Goal: Task Accomplishment & Management: Manage account settings

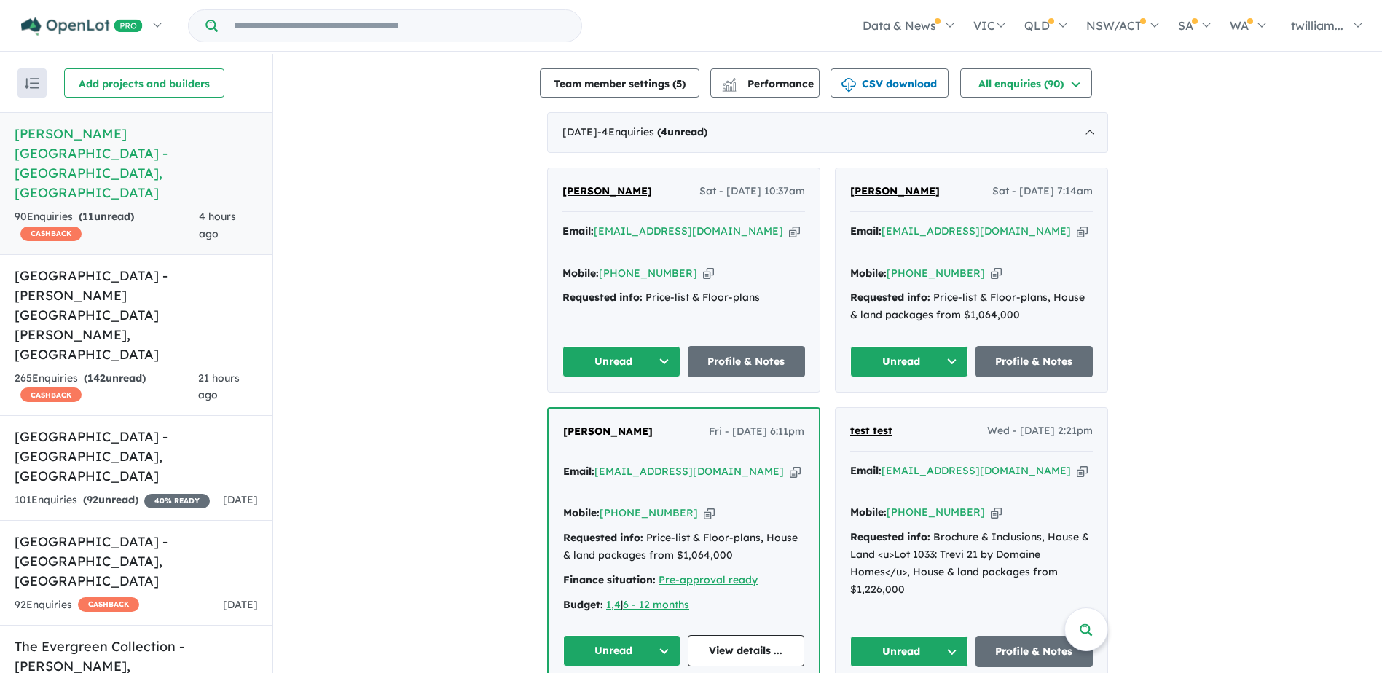
scroll to position [435, 0]
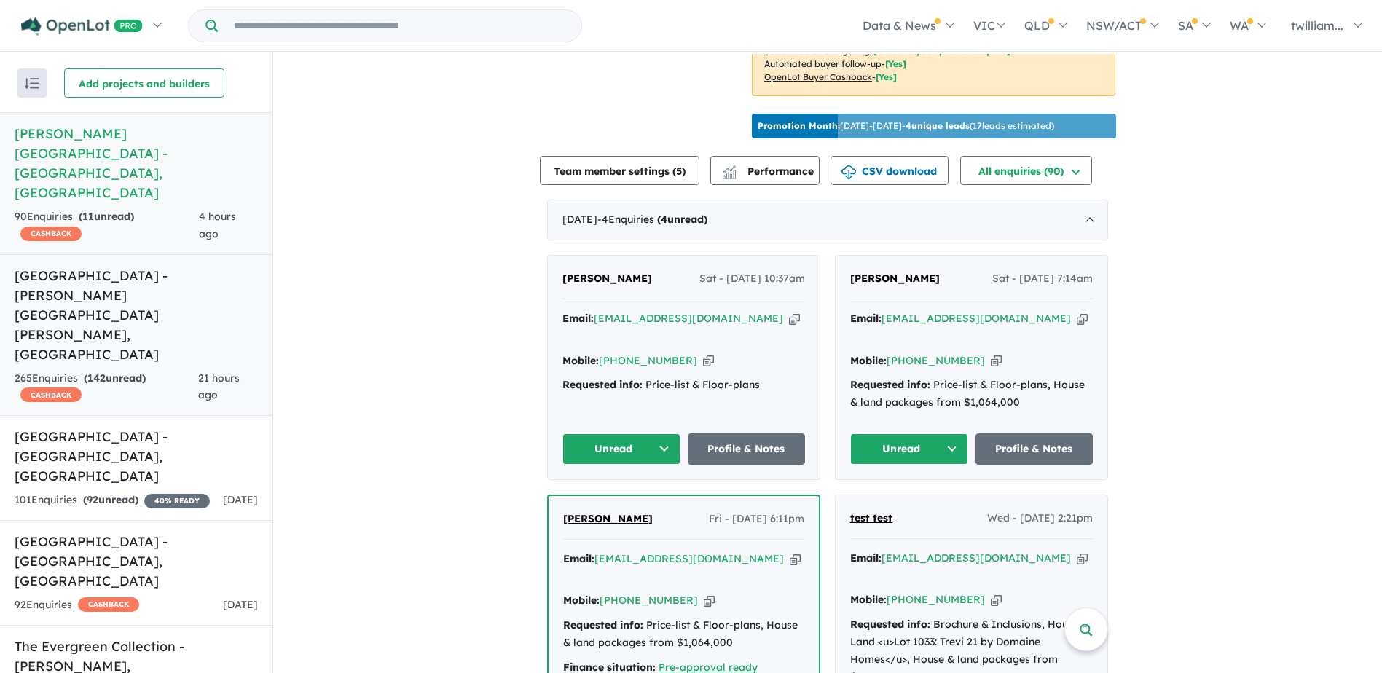
click at [134, 372] on strong "( 142 unread)" at bounding box center [115, 378] width 62 height 13
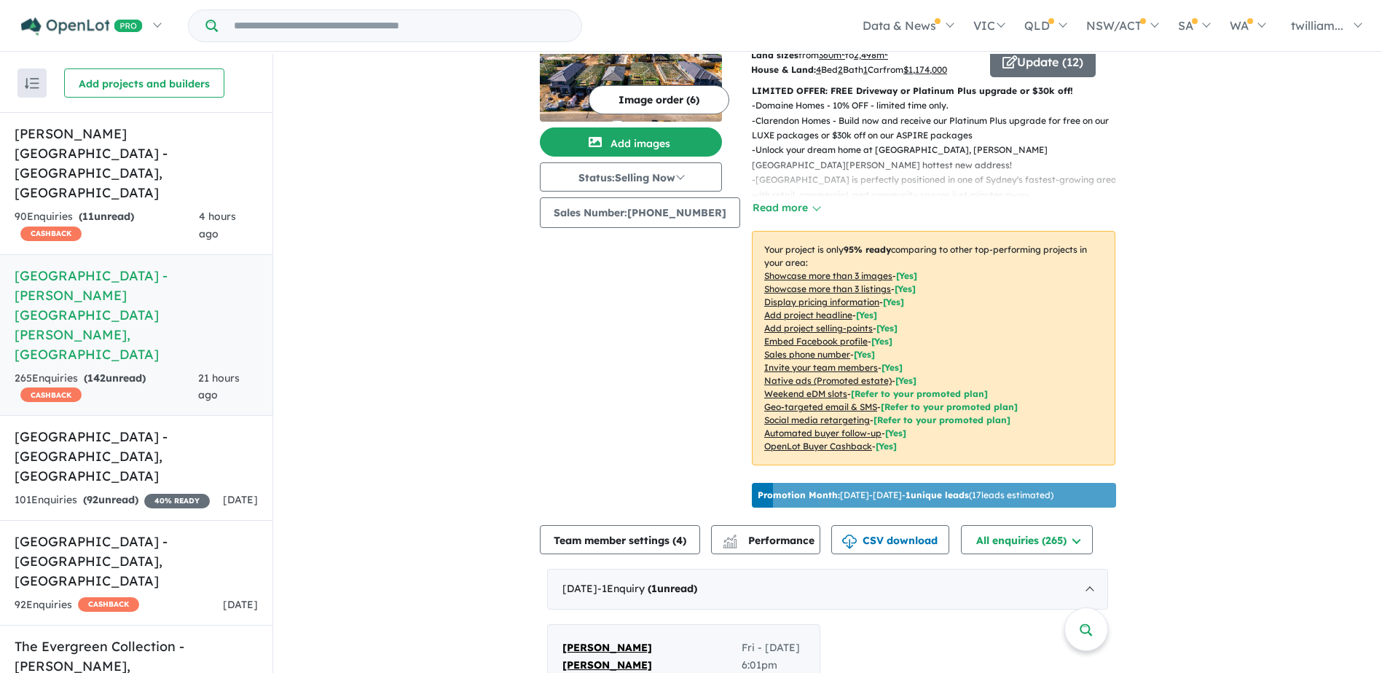
scroll to position [348, 0]
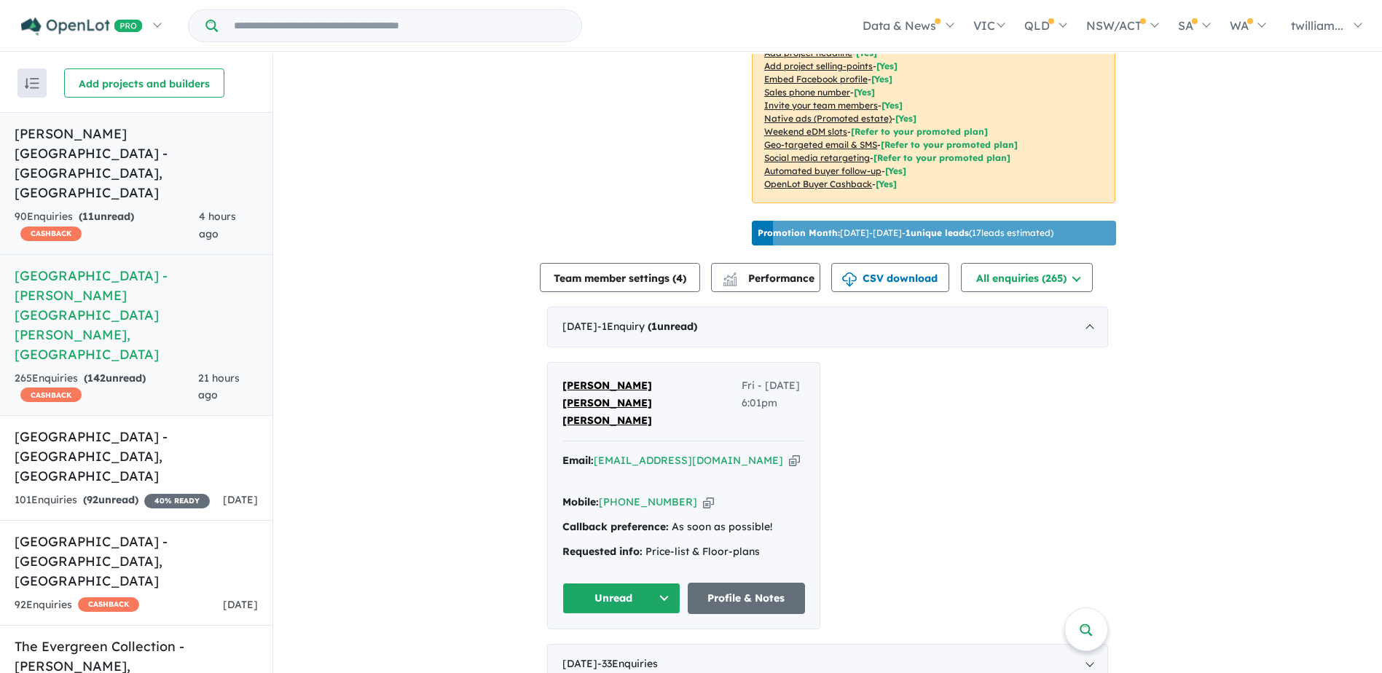
click at [129, 210] on strong "( 11 unread)" at bounding box center [106, 216] width 55 height 13
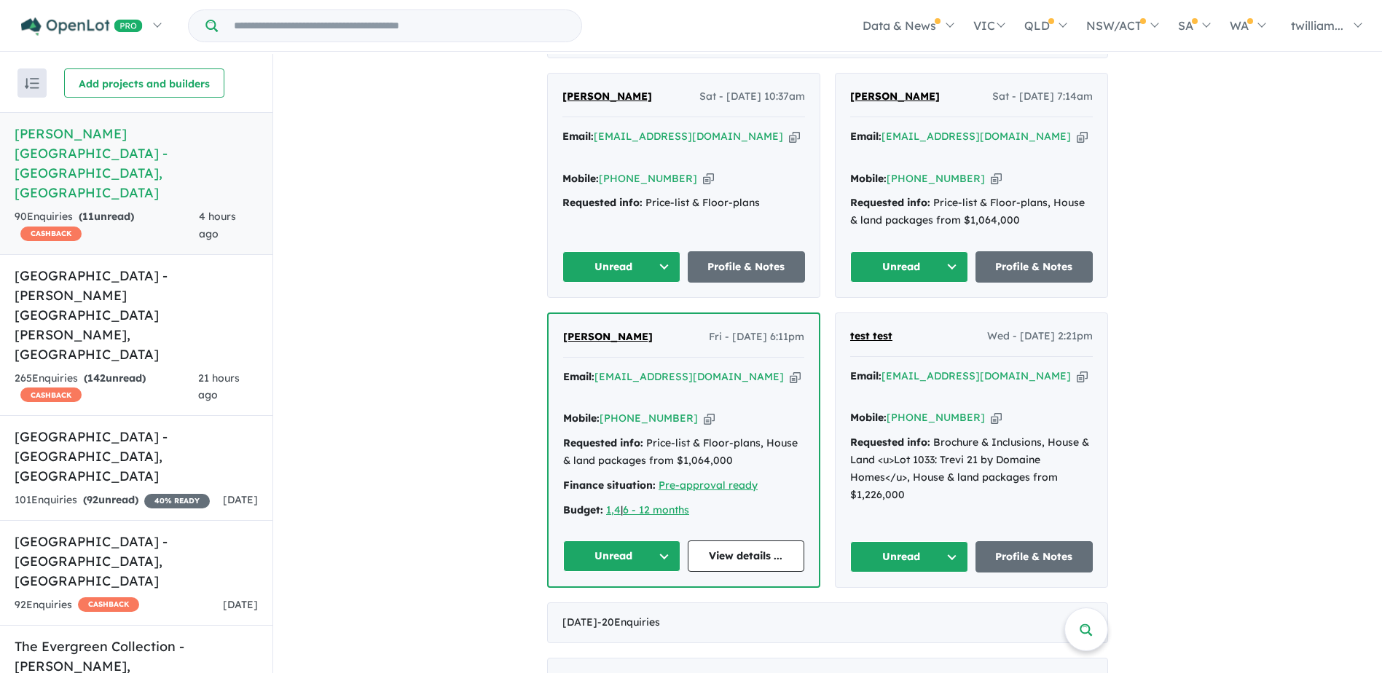
scroll to position [639, 0]
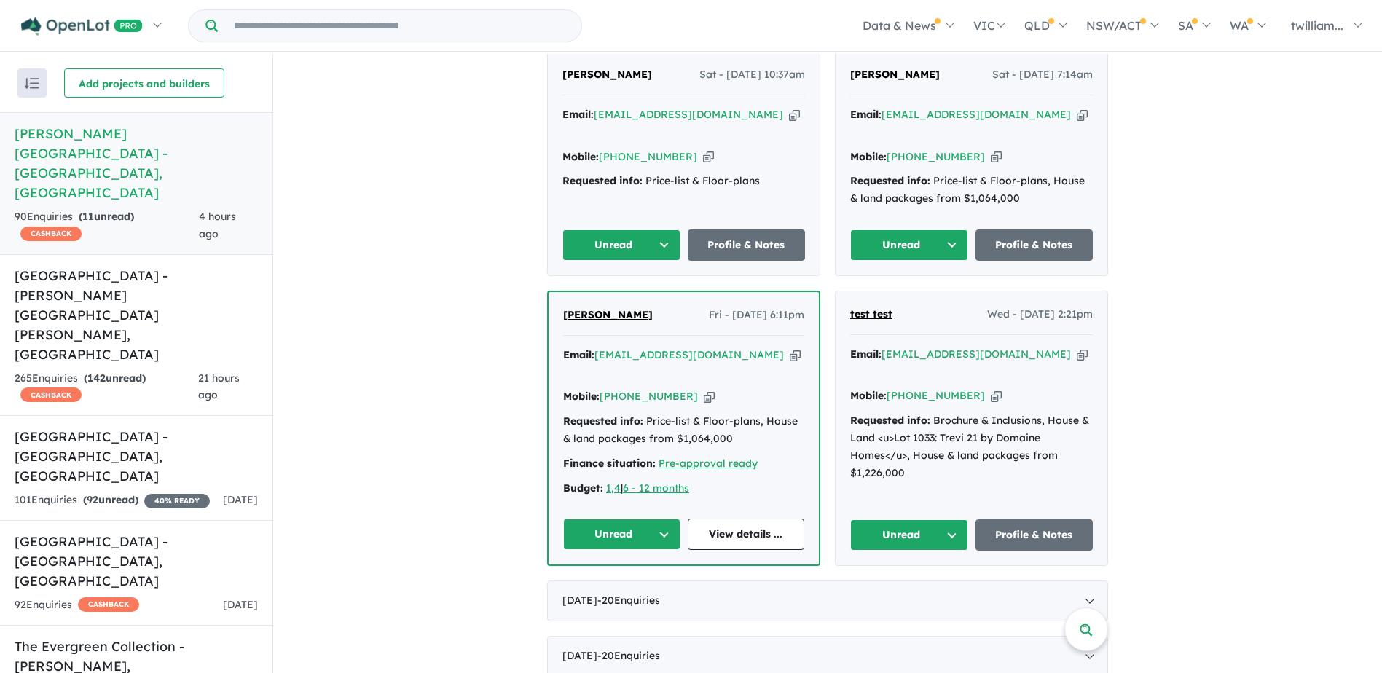
click at [949, 519] on button "Unread" at bounding box center [909, 534] width 118 height 31
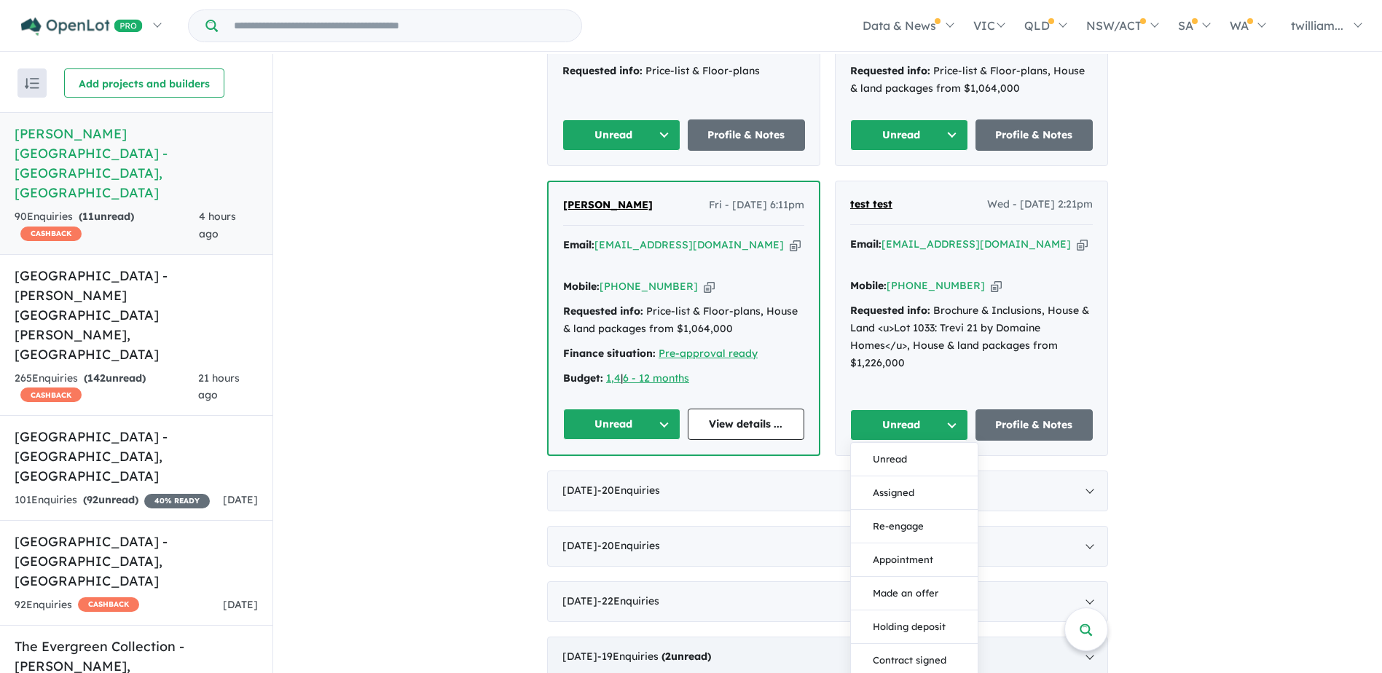
scroll to position [857, 0]
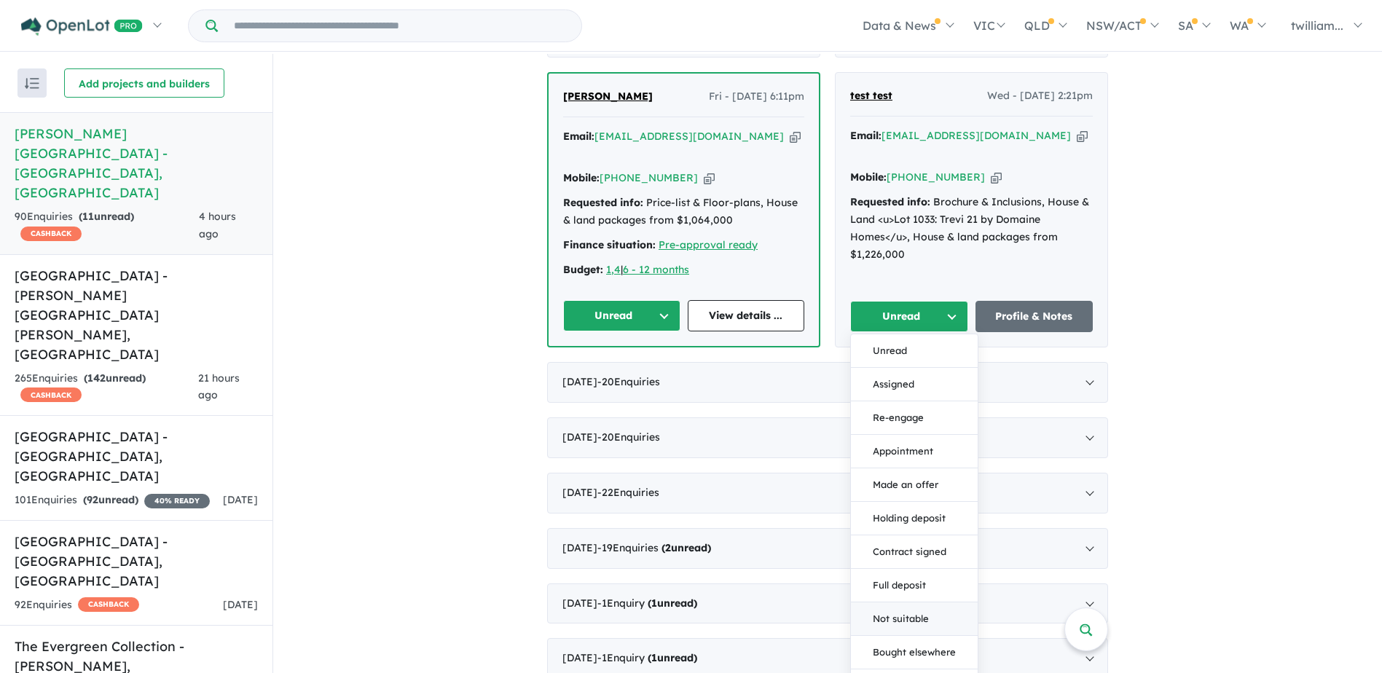
click at [935, 603] on button "Not suitable" at bounding box center [914, 620] width 127 height 34
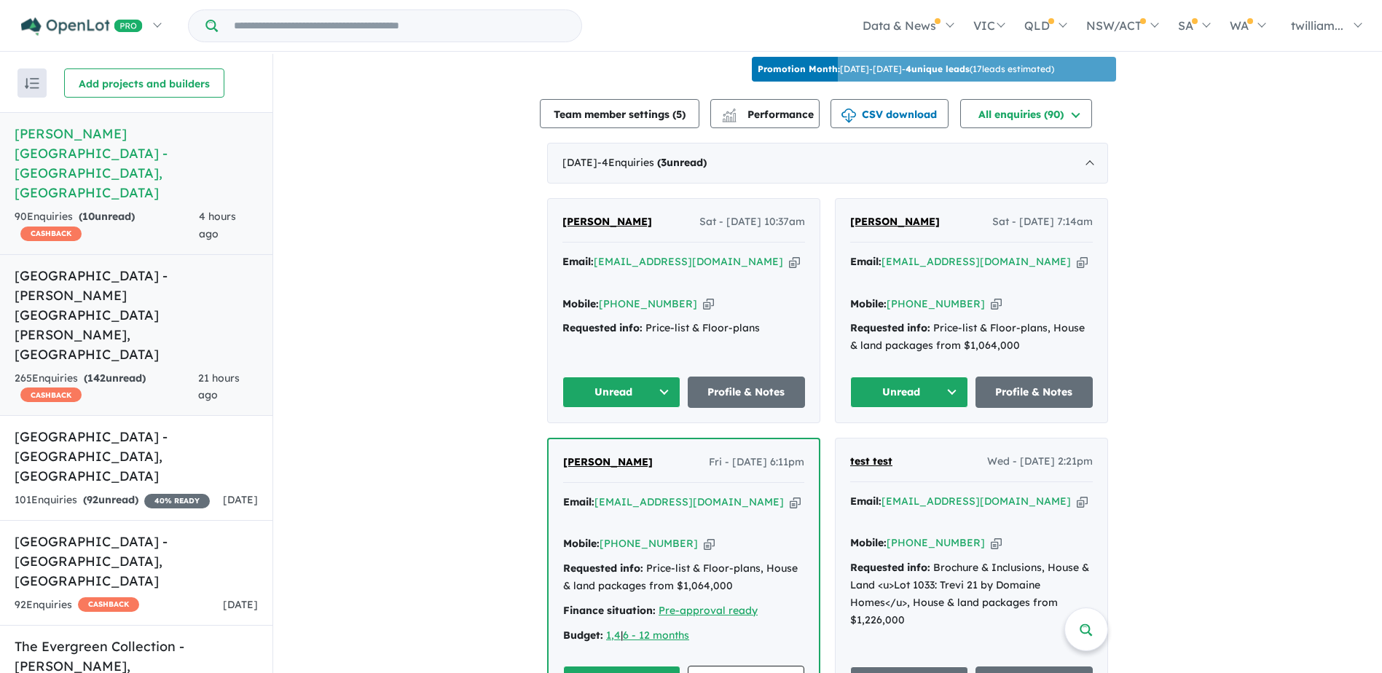
scroll to position [420, 0]
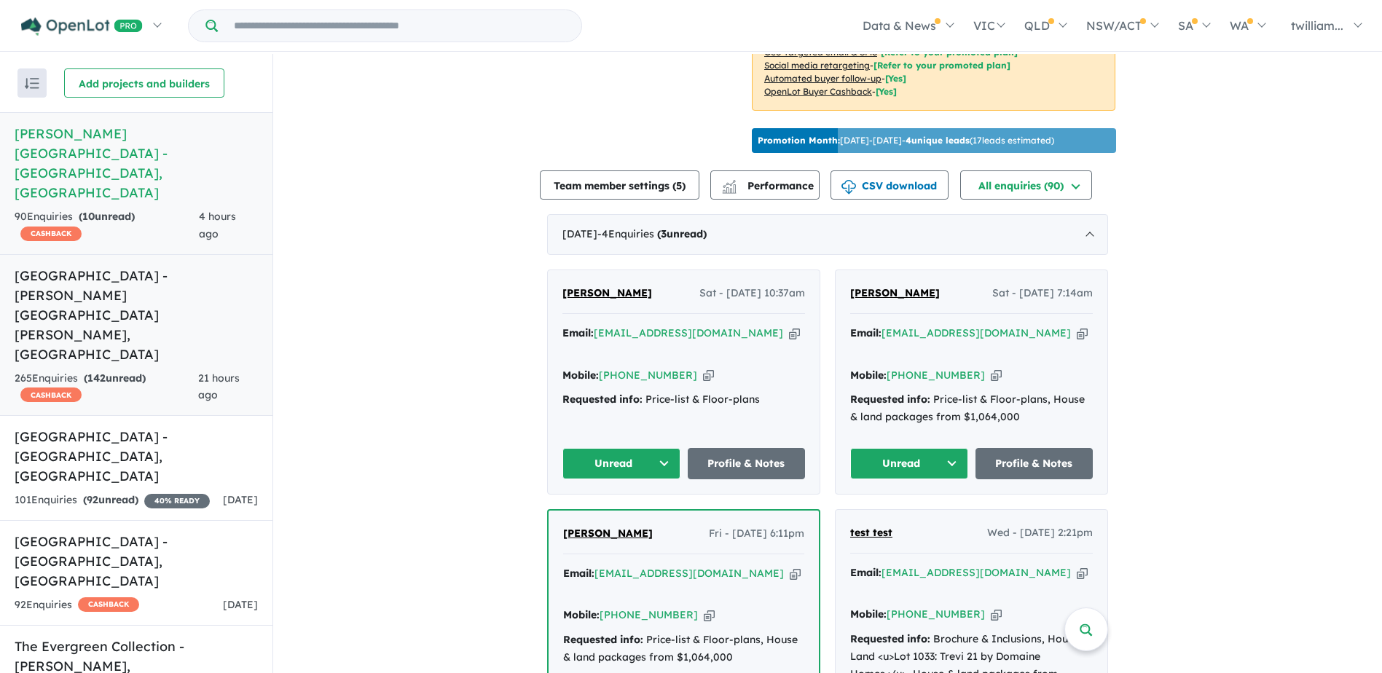
click at [174, 266] on h5 "[GEOGRAPHIC_DATA] - [PERSON_NAME][GEOGRAPHIC_DATA][PERSON_NAME] , [GEOGRAPHIC_D…" at bounding box center [136, 315] width 243 height 98
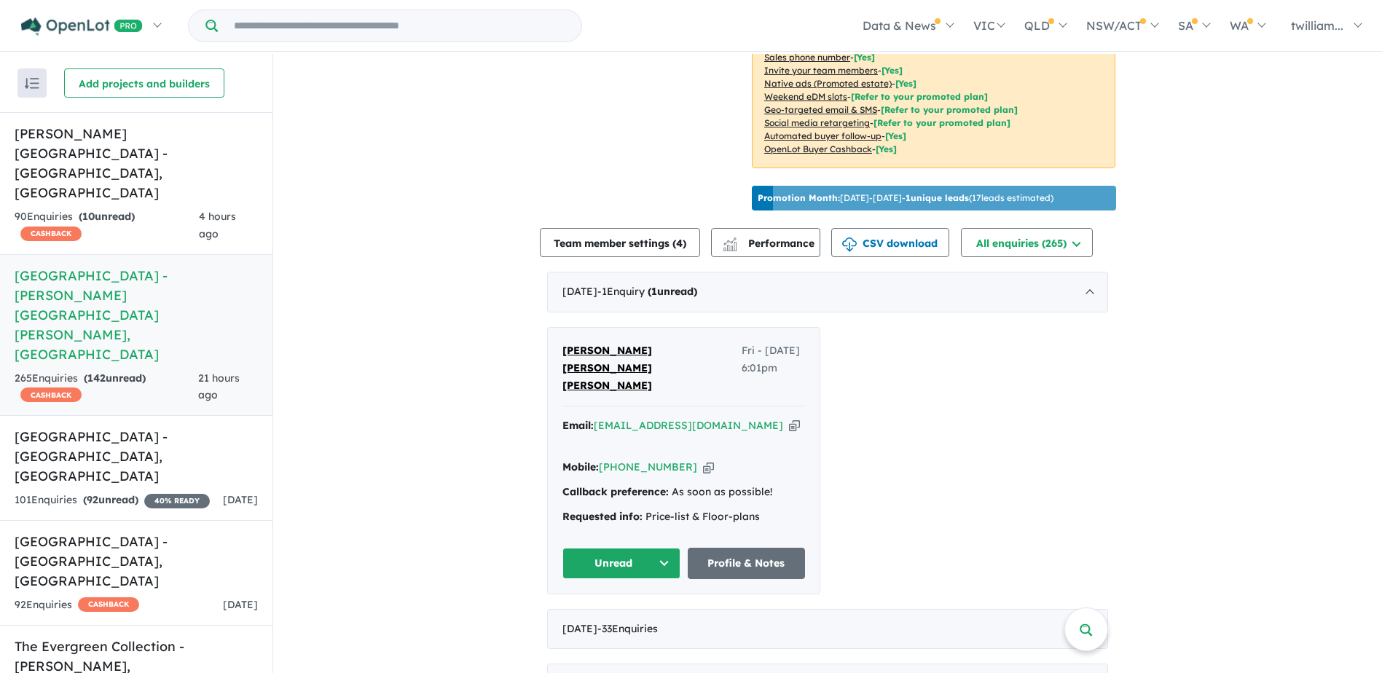
scroll to position [437, 0]
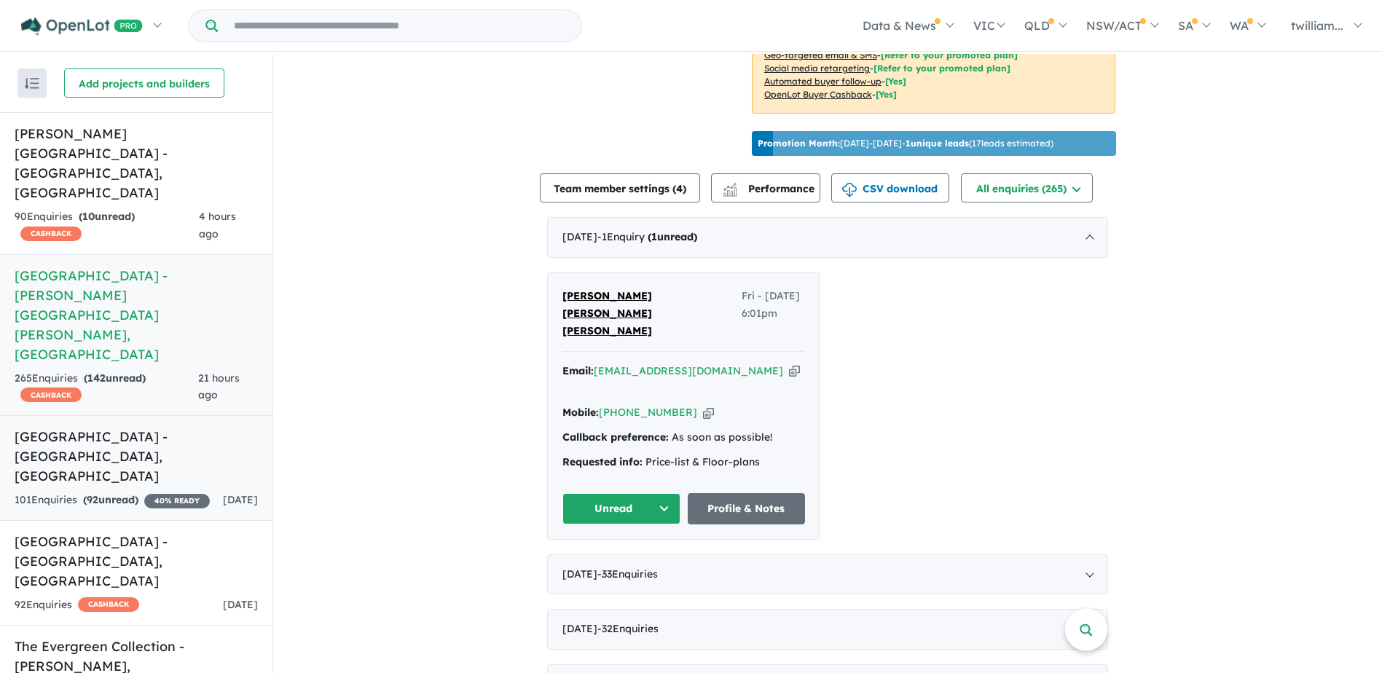
click at [161, 492] on div "101 Enquir ies ( 92 unread) 40 % READY" at bounding box center [112, 500] width 195 height 17
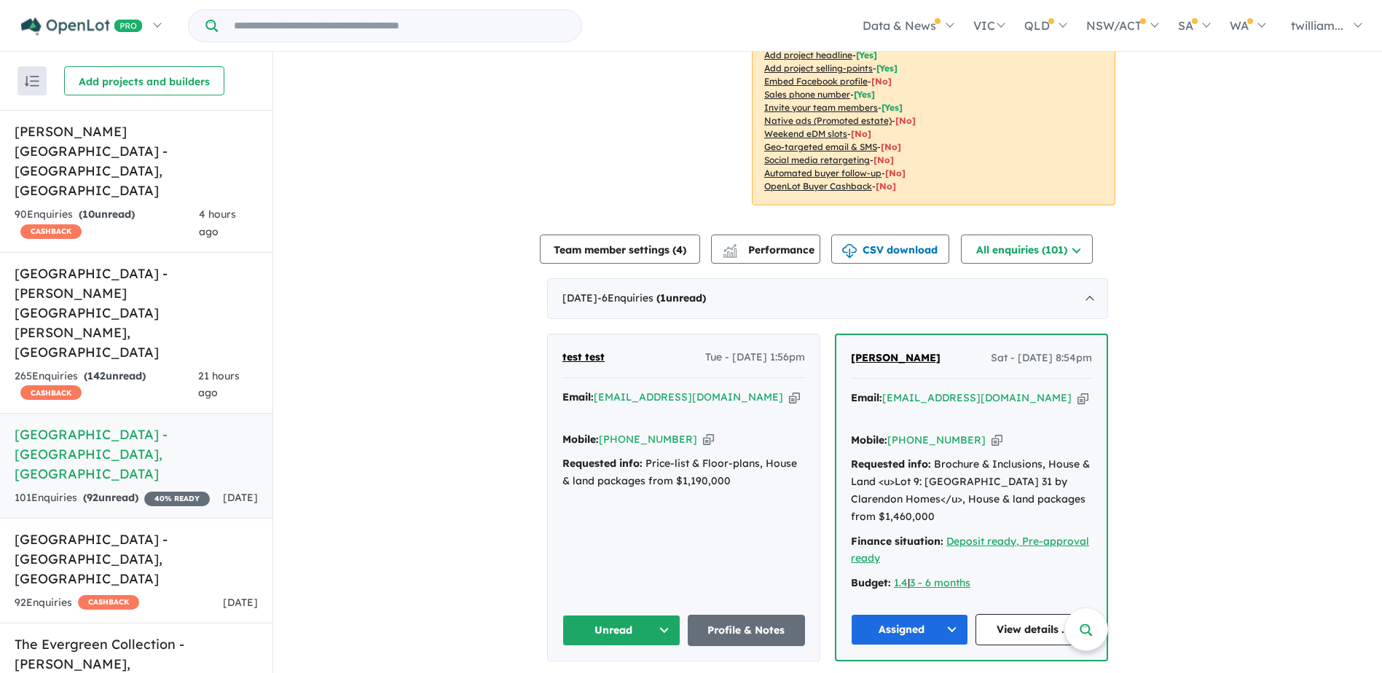
scroll to position [465, 0]
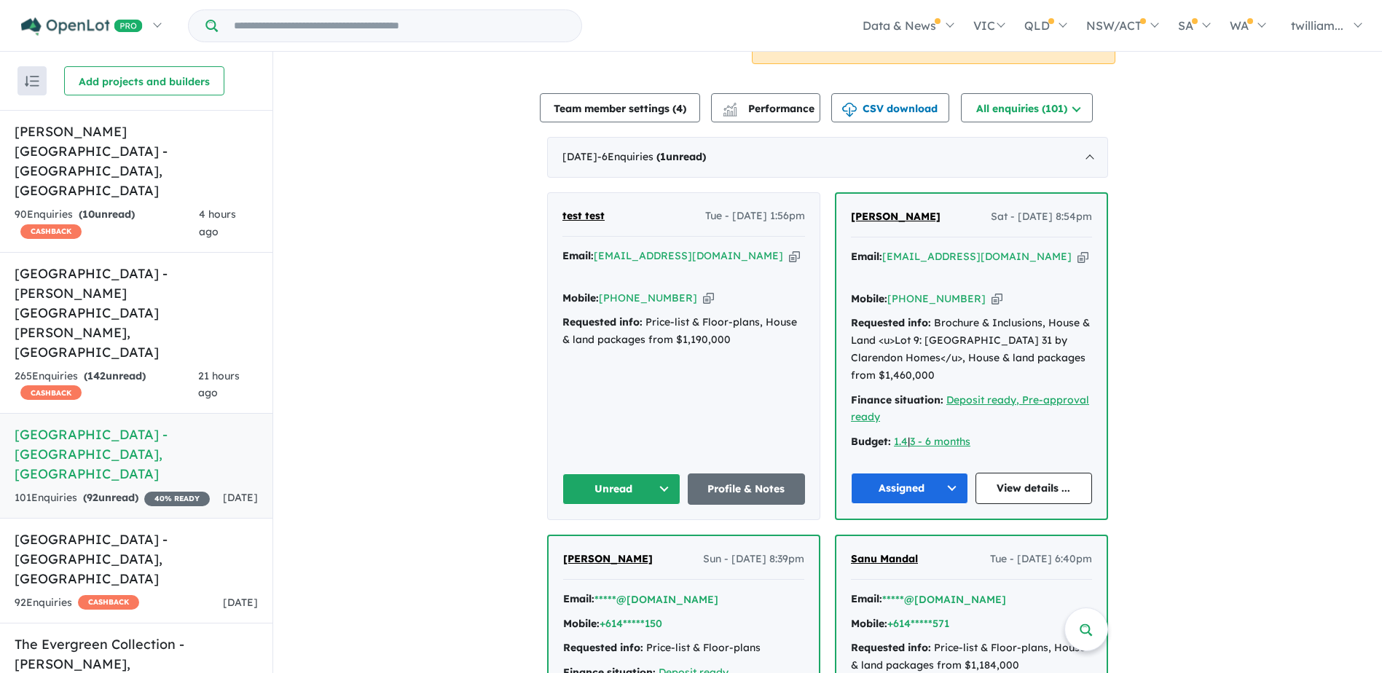
click at [673, 481] on button "Unread" at bounding box center [621, 489] width 118 height 31
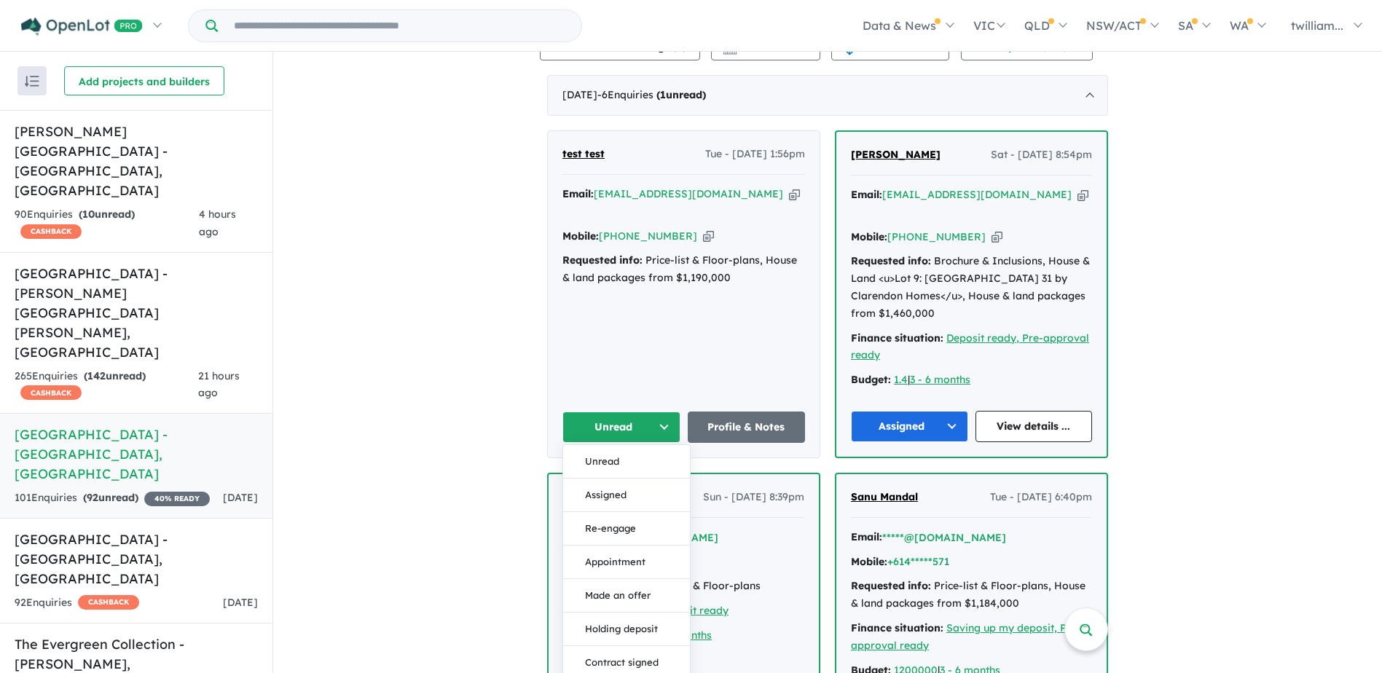
scroll to position [611, 0]
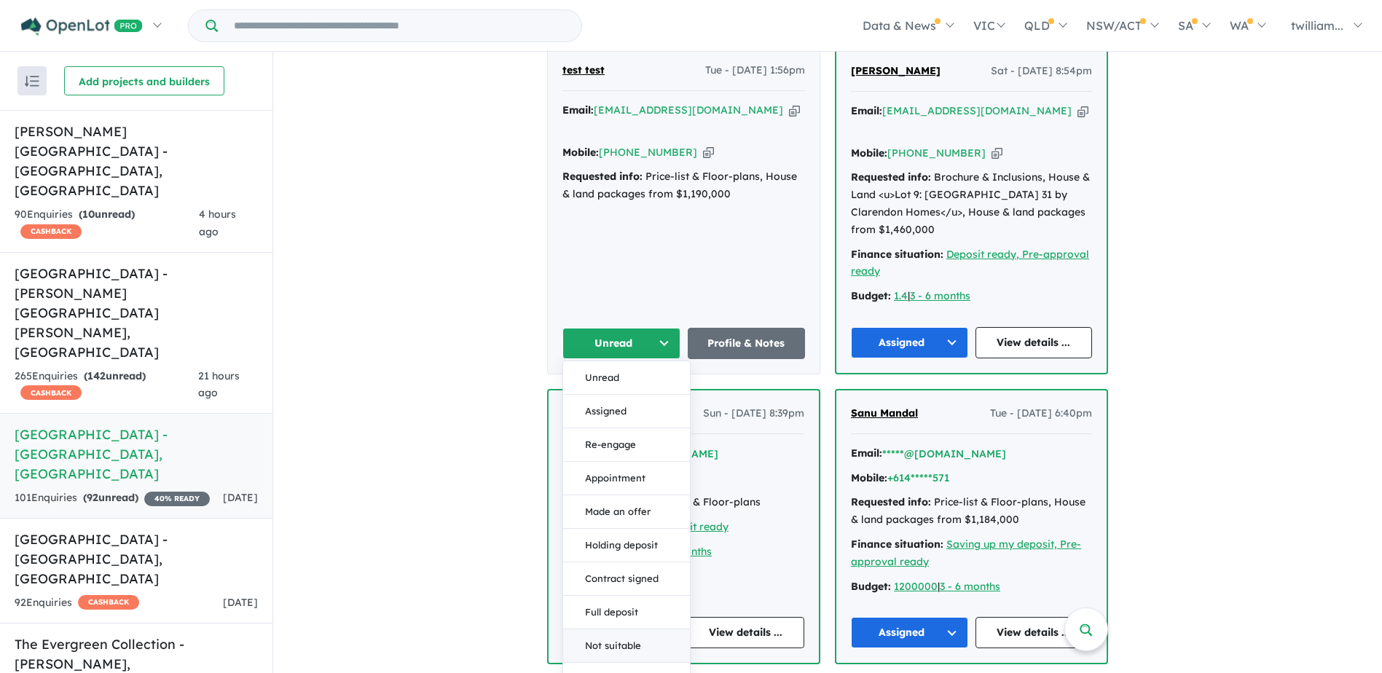
click at [635, 635] on button "Not suitable" at bounding box center [626, 646] width 127 height 34
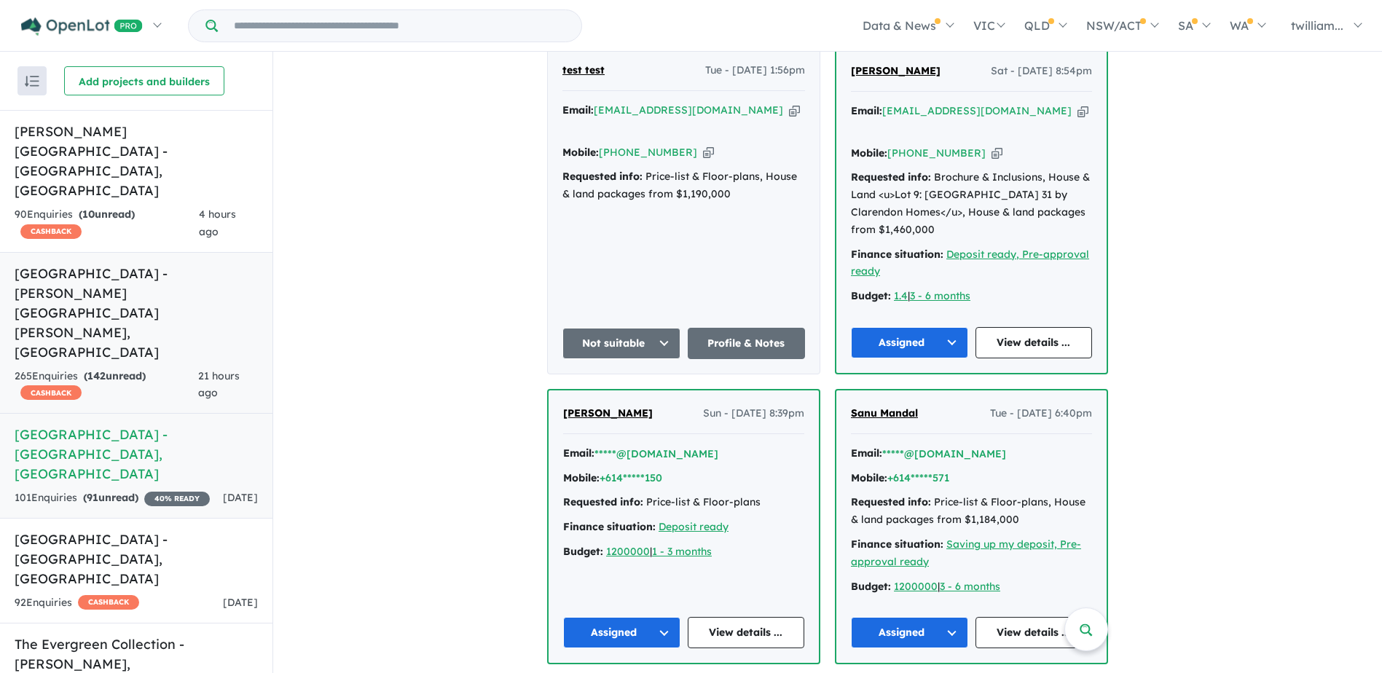
click at [144, 264] on h5 "[GEOGRAPHIC_DATA] - [PERSON_NAME][GEOGRAPHIC_DATA][PERSON_NAME] , [GEOGRAPHIC_D…" at bounding box center [136, 313] width 243 height 98
